Goal: Task Accomplishment & Management: Use online tool/utility

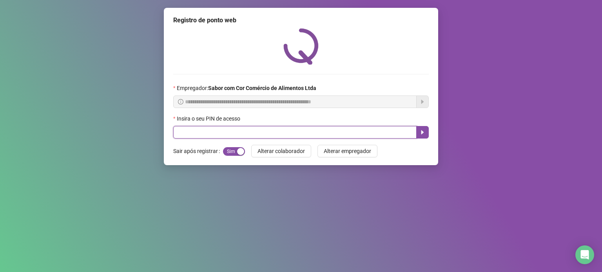
click at [285, 131] on input "text" at bounding box center [294, 132] width 243 height 13
type input "*****"
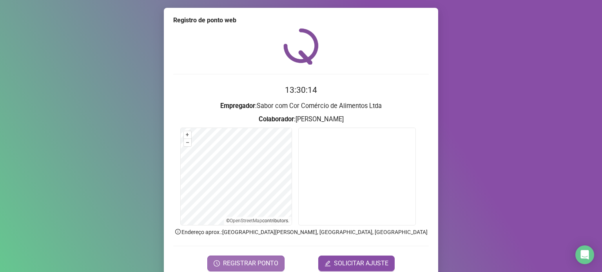
click at [235, 258] on button "REGISTRAR PONTO" at bounding box center [245, 264] width 77 height 16
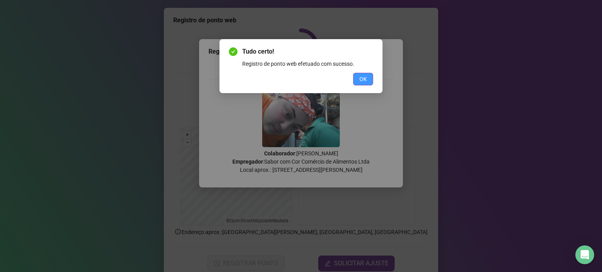
click at [365, 78] on span "OK" at bounding box center [362, 79] width 7 height 9
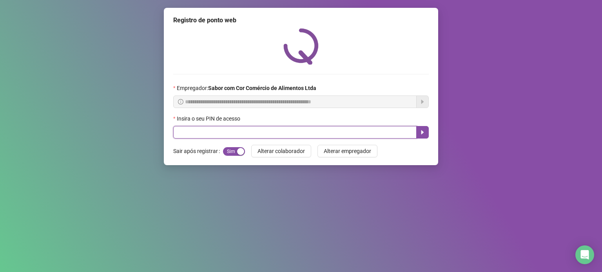
click at [287, 132] on input "text" at bounding box center [294, 132] width 243 height 13
type input "*****"
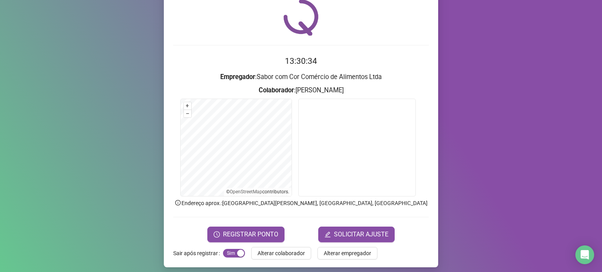
scroll to position [33, 0]
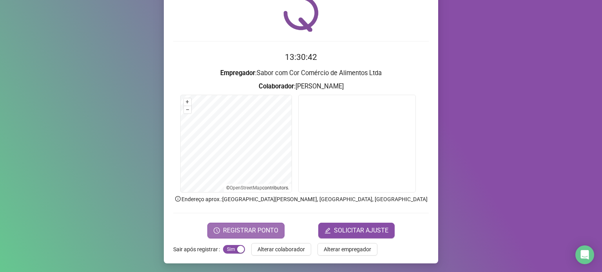
click at [257, 224] on button "REGISTRAR PONTO" at bounding box center [245, 231] width 77 height 16
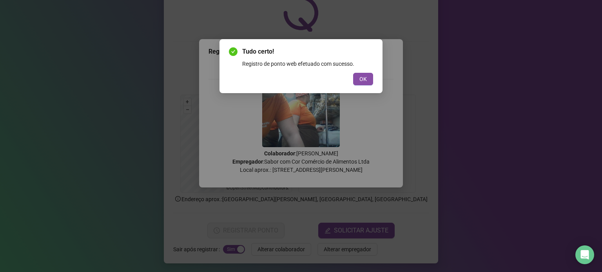
drag, startPoint x: 356, startPoint y: 76, endPoint x: 374, endPoint y: 80, distance: 17.6
click at [374, 80] on div "Tudo certo! Registro de ponto web efetuado com sucesso. OK" at bounding box center [300, 66] width 163 height 54
click at [360, 78] on span "OK" at bounding box center [362, 79] width 7 height 9
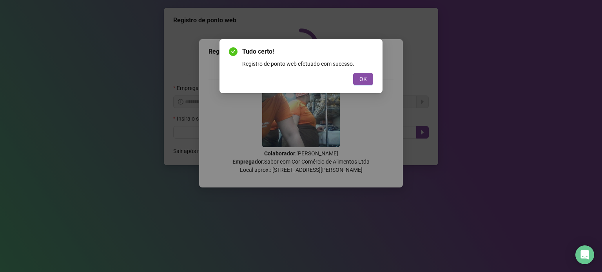
scroll to position [0, 0]
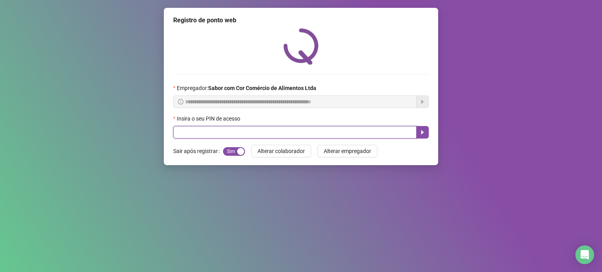
click at [311, 133] on input "text" at bounding box center [294, 132] width 243 height 13
type input "*****"
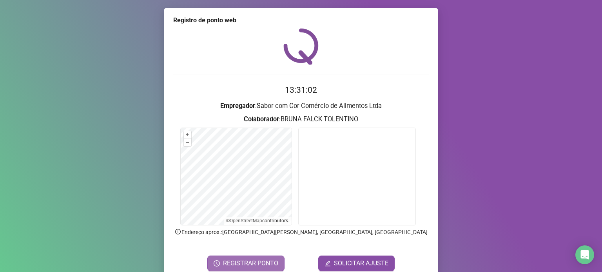
click at [230, 260] on span "REGISTRAR PONTO" at bounding box center [250, 263] width 55 height 9
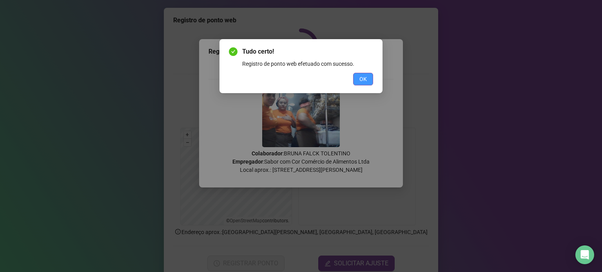
click at [363, 75] on span "OK" at bounding box center [362, 79] width 7 height 9
